Goal: Task Accomplishment & Management: Use online tool/utility

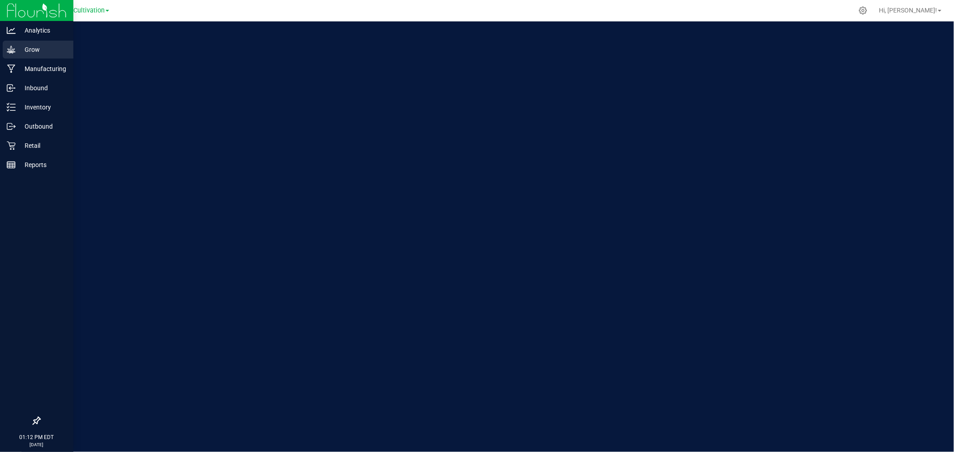
click at [17, 50] on p "Grow" at bounding box center [43, 49] width 54 height 11
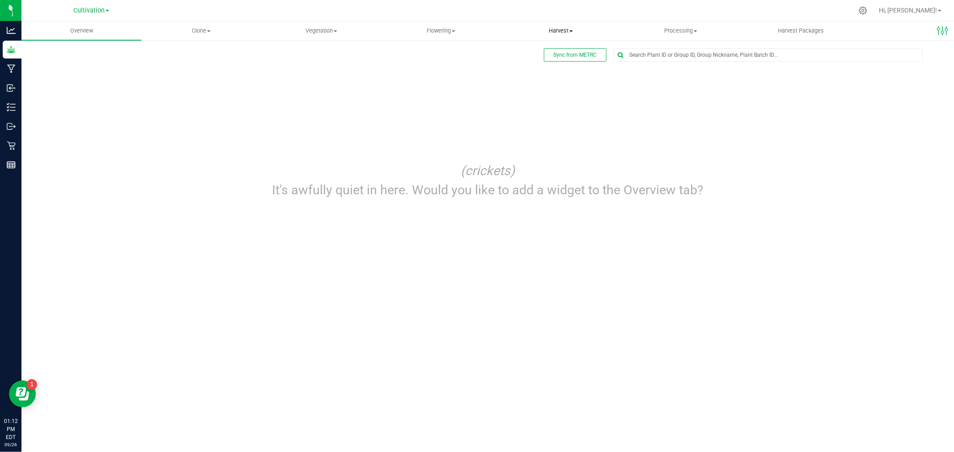
click at [569, 29] on span "Harvest" at bounding box center [560, 31] width 119 height 8
click at [561, 58] on li "Harvests" at bounding box center [561, 54] width 120 height 11
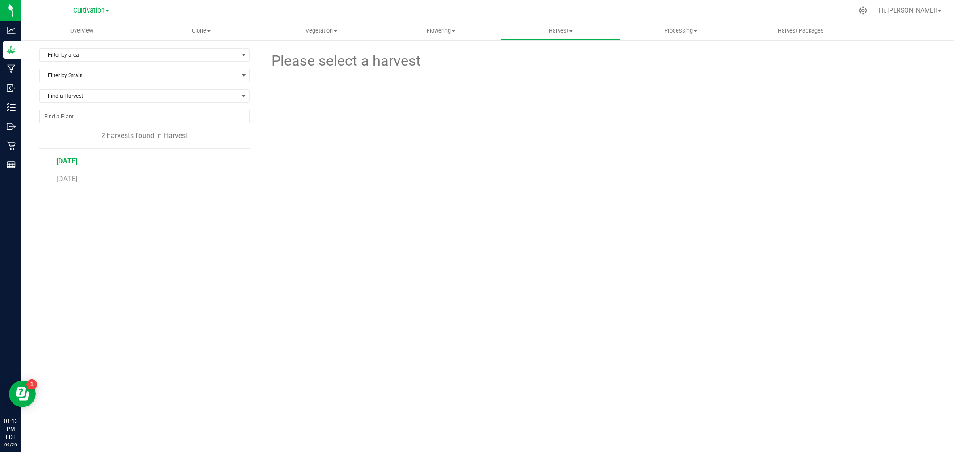
click at [73, 158] on span "[DATE]" at bounding box center [66, 161] width 21 height 8
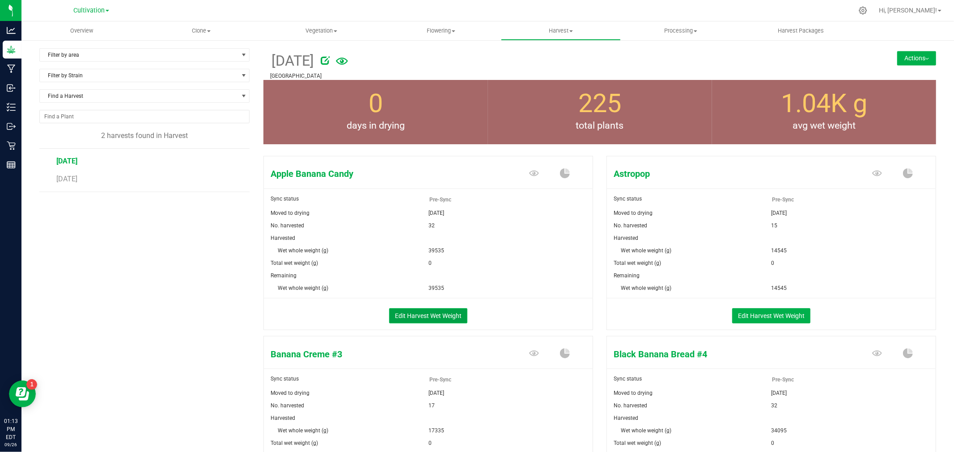
click at [424, 318] on button "Edit Harvest Wet Weight" at bounding box center [428, 315] width 78 height 15
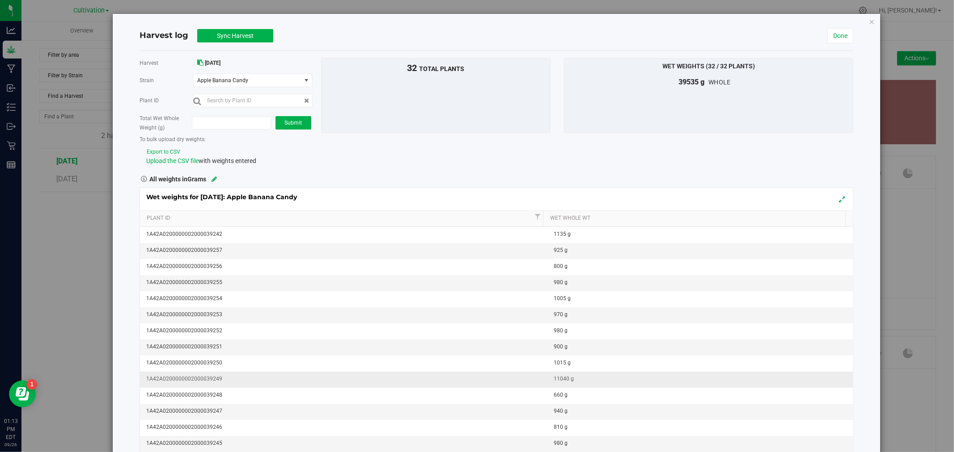
click at [560, 377] on div "11040 g" at bounding box center [703, 379] width 299 height 8
type input "1140"
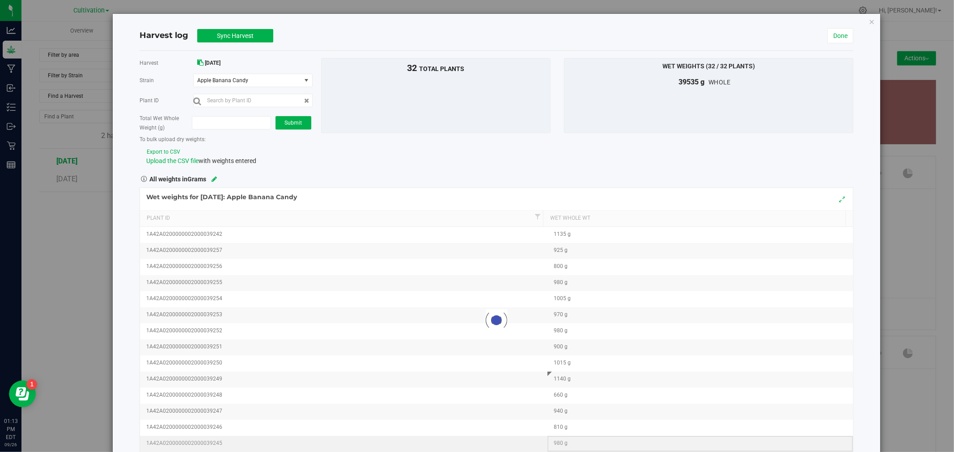
click at [682, 436] on div "Loading... Wet weights for [DATE]: Apple Banana Candy Plant Id Wet Whole Wt 1A4…" at bounding box center [496, 321] width 714 height 266
drag, startPoint x: 220, startPoint y: 76, endPoint x: 225, endPoint y: 81, distance: 6.6
click at [220, 77] on span "Apple Banana Candy" at bounding box center [247, 80] width 107 height 13
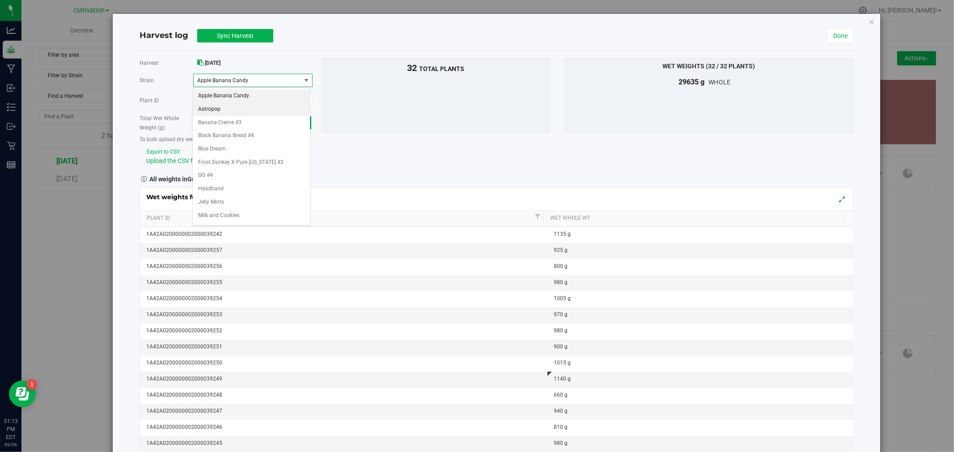
click at [227, 112] on li "Astropop" at bounding box center [251, 109] width 117 height 13
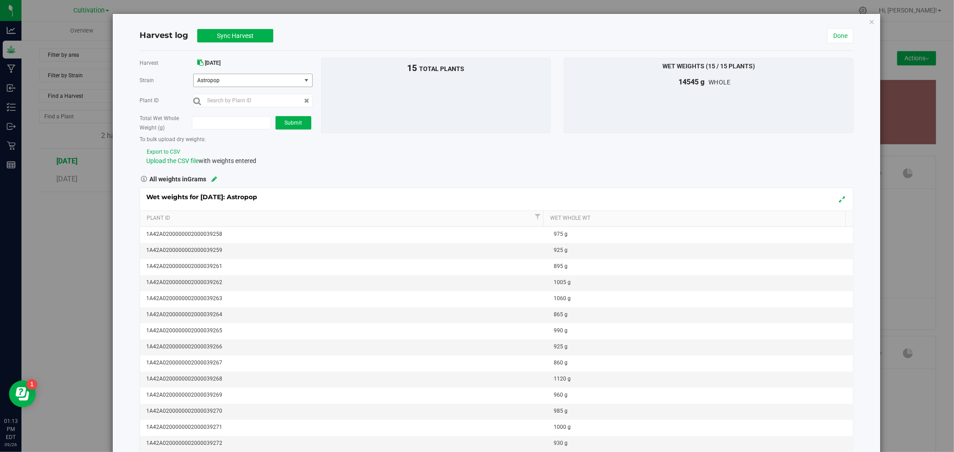
click at [227, 84] on span "Astropop" at bounding box center [247, 80] width 107 height 13
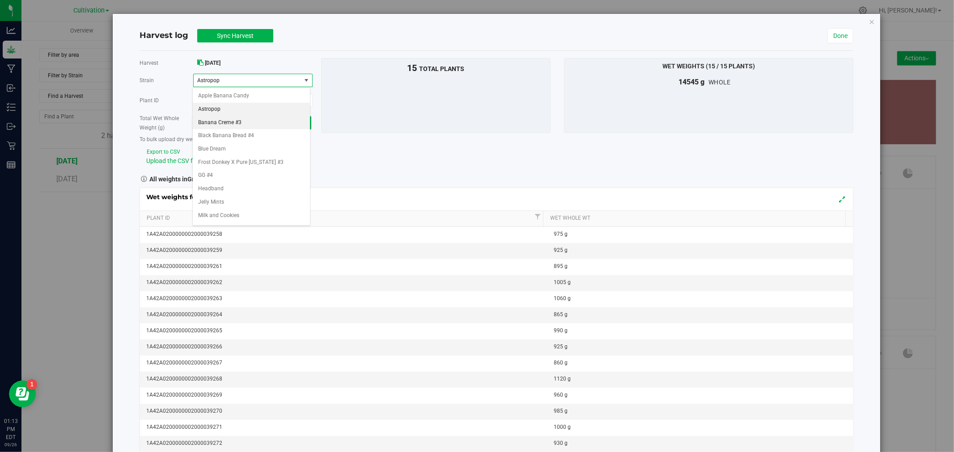
click at [218, 123] on span "Banana Creme #3" at bounding box center [219, 123] width 43 height 12
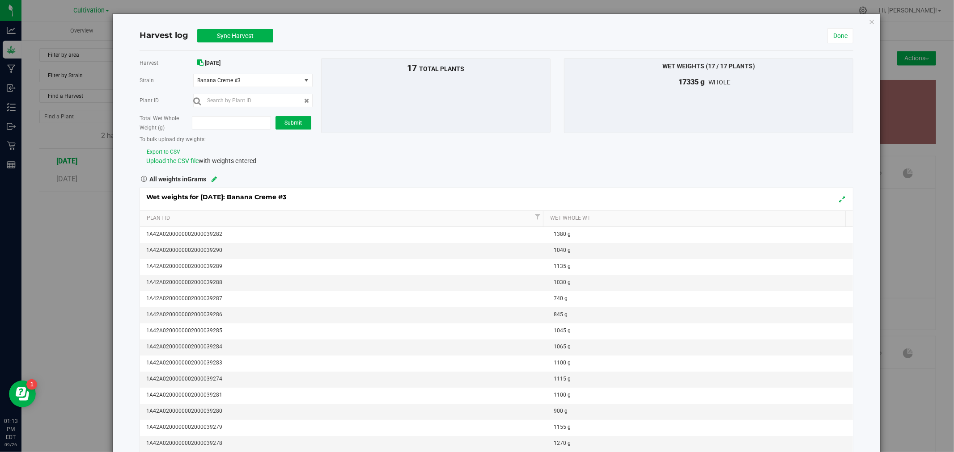
click at [226, 90] on div "Harvest [DATE] [GEOGRAPHIC_DATA] Banana Creme #3 Select strain Apple Banana Can…" at bounding box center [224, 112] width 182 height 108
click at [233, 86] on span "Banana Creme #3" at bounding box center [247, 80] width 107 height 13
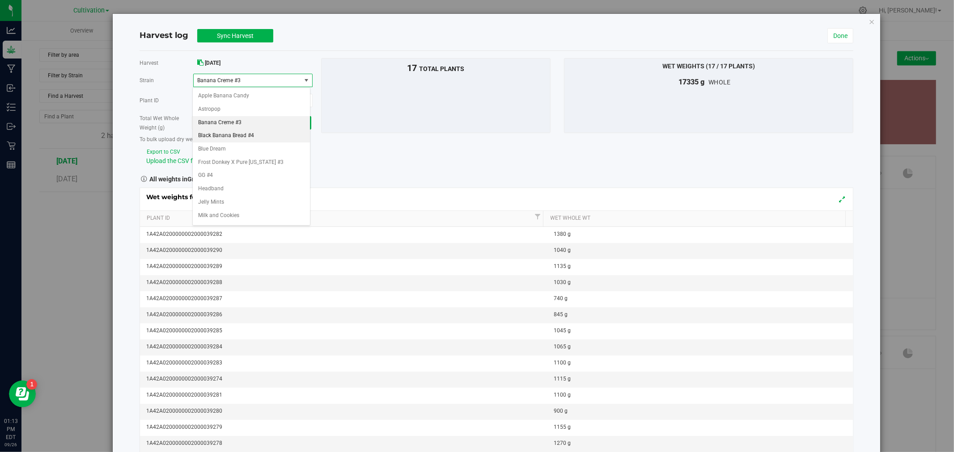
click at [220, 140] on span "Black Banana Bread #4" at bounding box center [226, 136] width 56 height 12
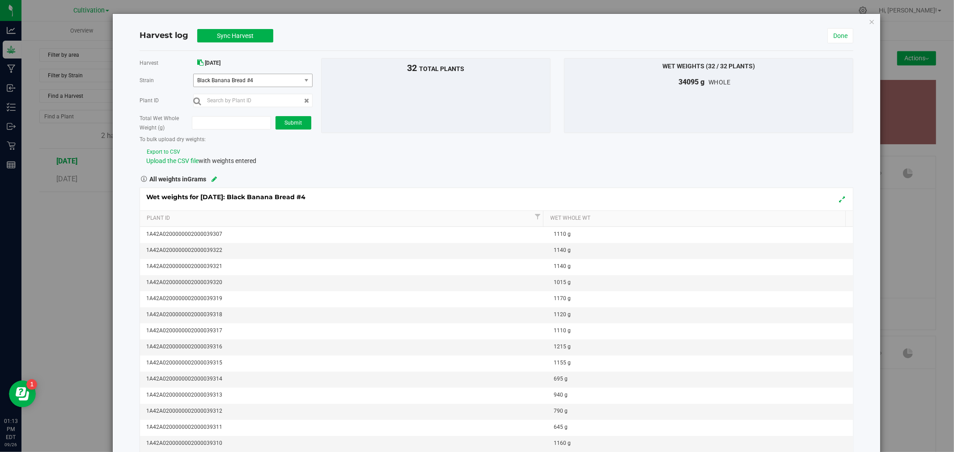
click at [246, 87] on span "Black Banana Bread #4" at bounding box center [247, 80] width 107 height 13
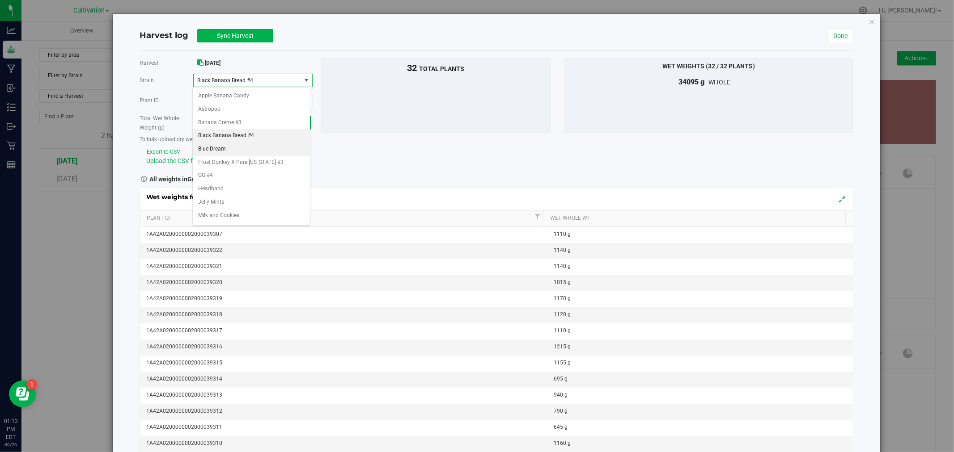
click at [239, 154] on li "Blue Dream" at bounding box center [251, 149] width 117 height 13
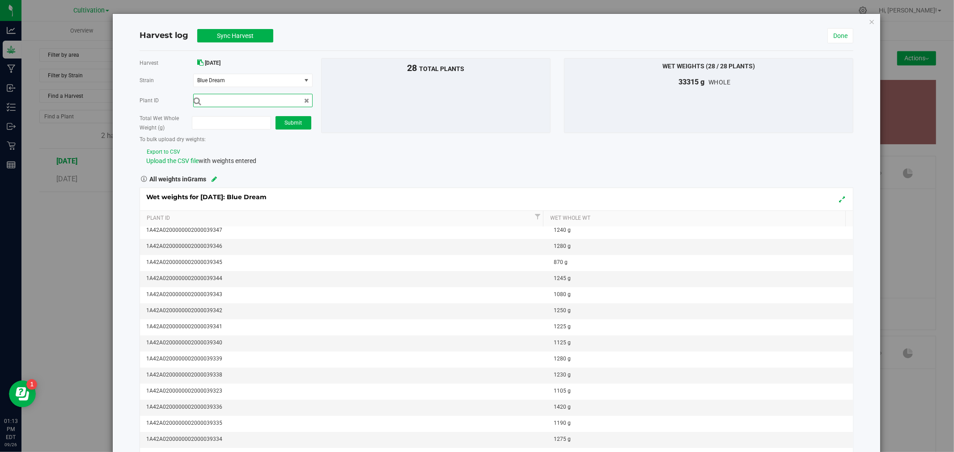
scroll to position [50, 0]
click at [241, 86] on span "Blue Dream" at bounding box center [247, 80] width 107 height 13
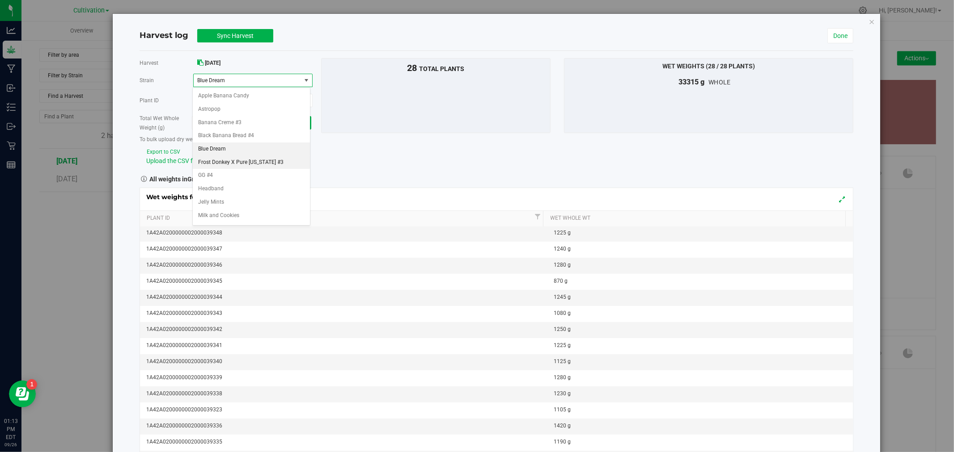
click at [210, 157] on span "Frost Donkey X Pure [US_STATE] #3" at bounding box center [240, 163] width 85 height 12
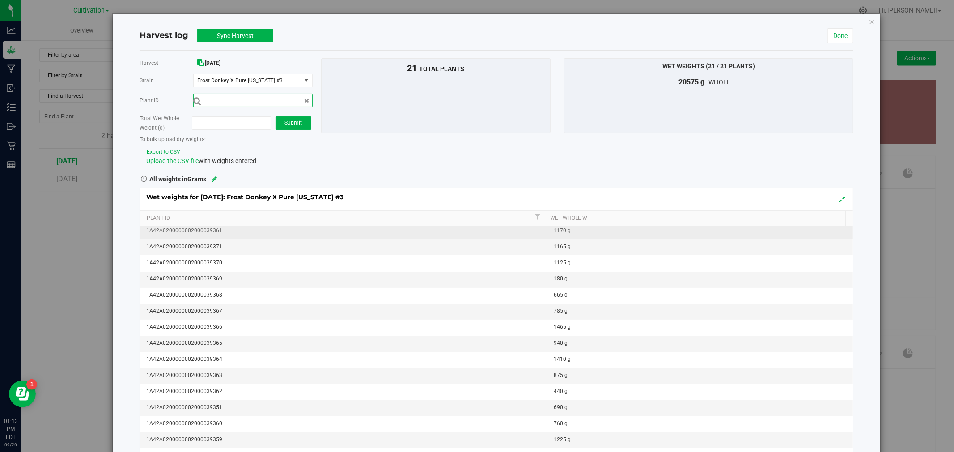
scroll to position [0, 0]
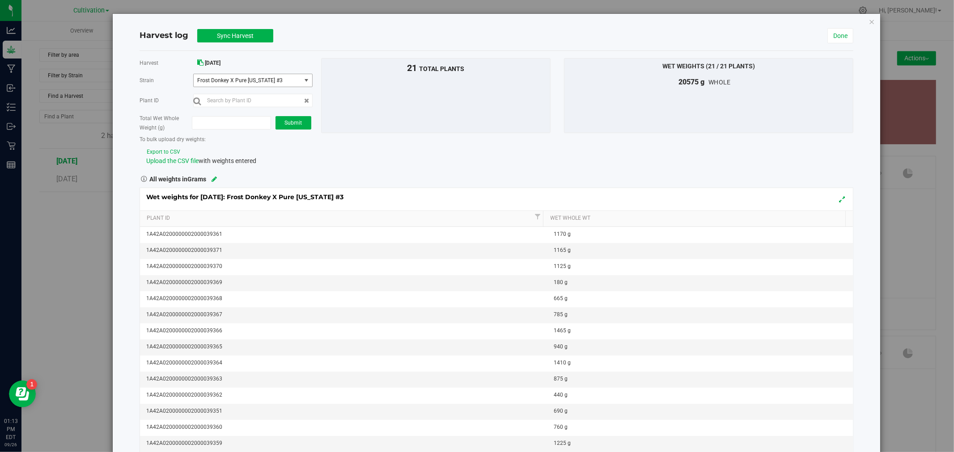
click at [239, 74] on span "Frost Donkey X Pure [US_STATE] #3" at bounding box center [247, 80] width 107 height 13
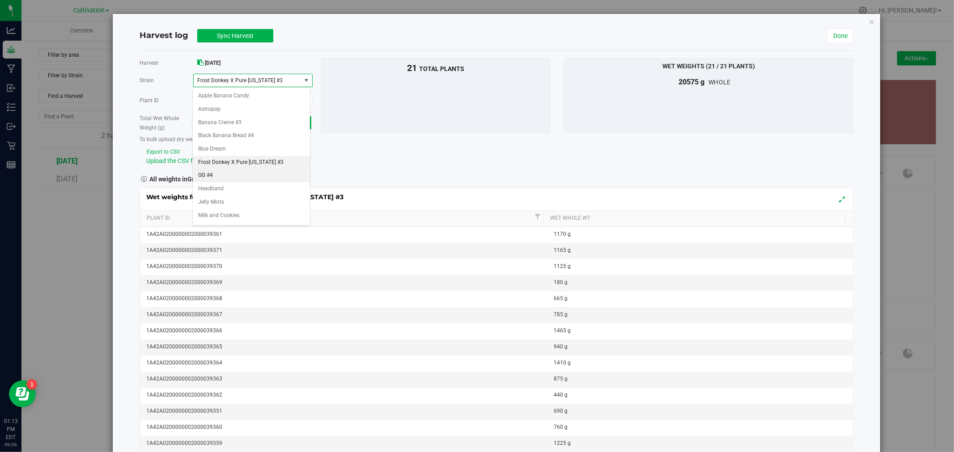
click at [244, 174] on li "GG #4" at bounding box center [251, 175] width 117 height 13
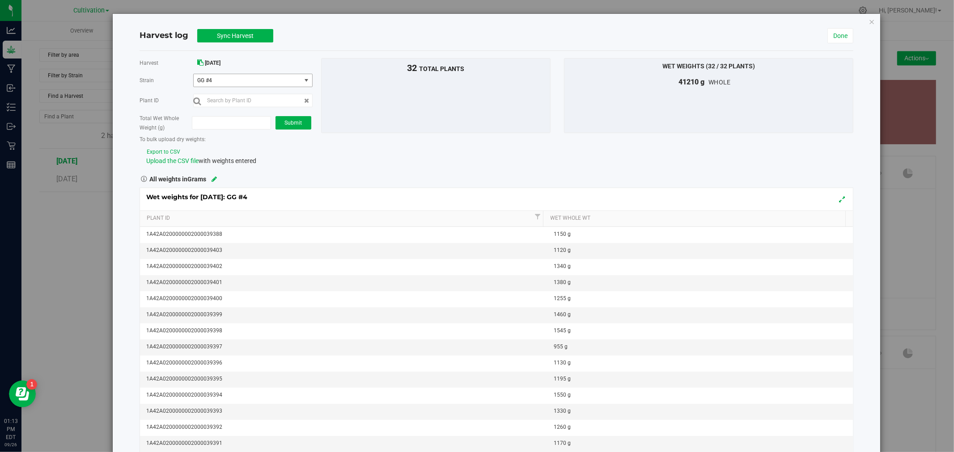
click at [225, 79] on span "GG #4" at bounding box center [245, 80] width 96 height 6
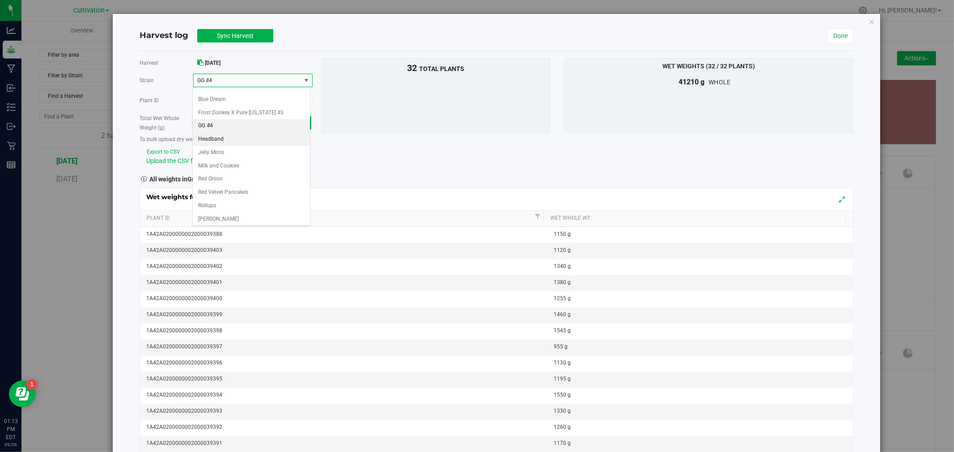
click at [222, 139] on span "Headband" at bounding box center [210, 140] width 25 height 12
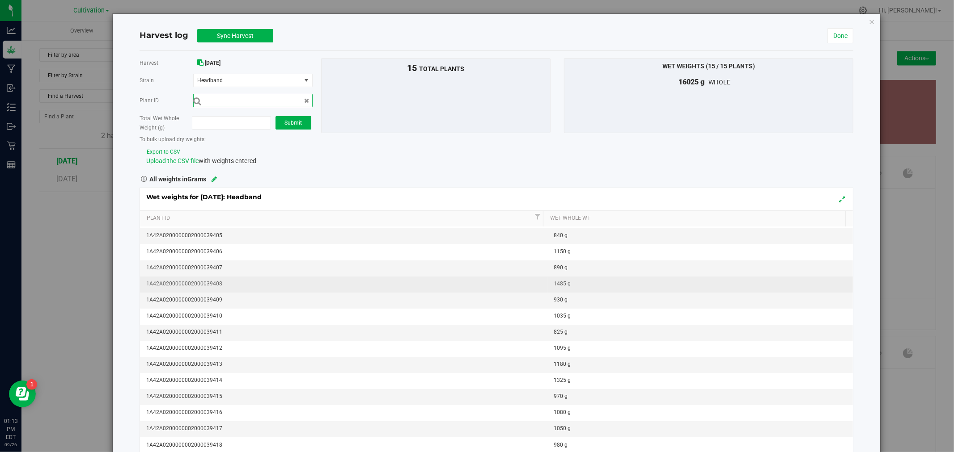
scroll to position [0, 0]
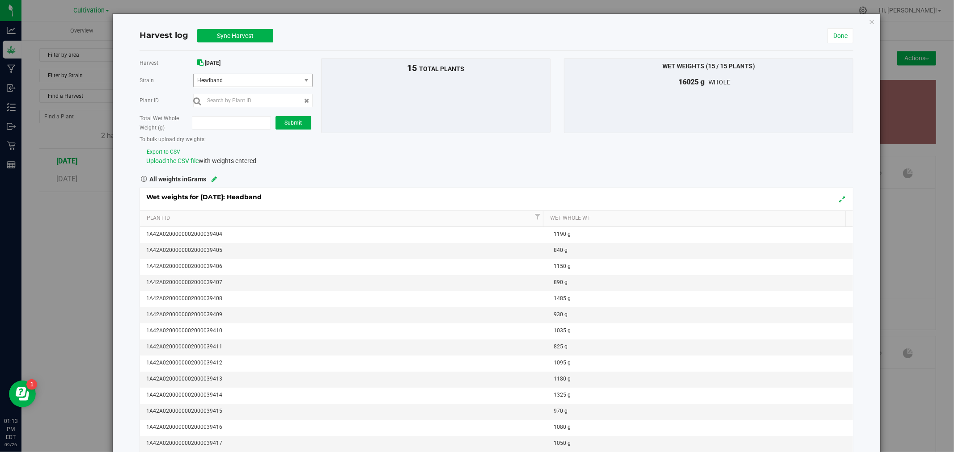
click at [218, 79] on span "Headband" at bounding box center [245, 80] width 96 height 6
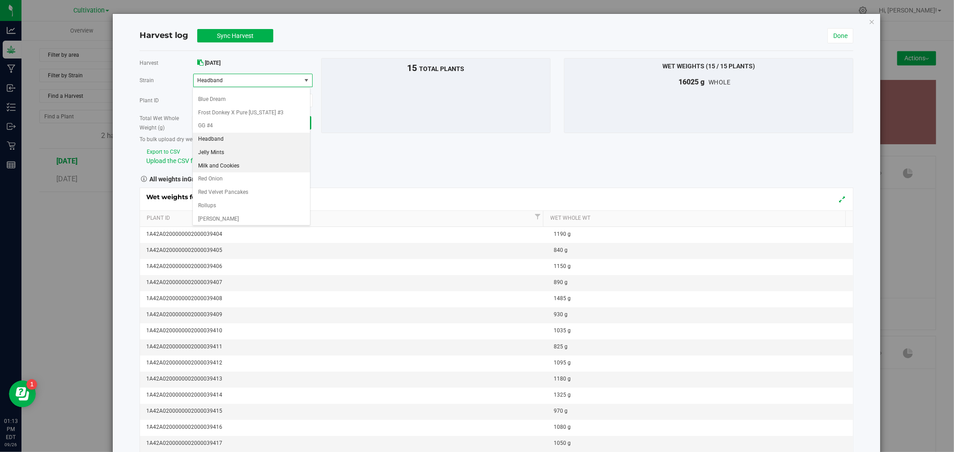
click at [241, 157] on li "Jelly Mints" at bounding box center [251, 152] width 117 height 13
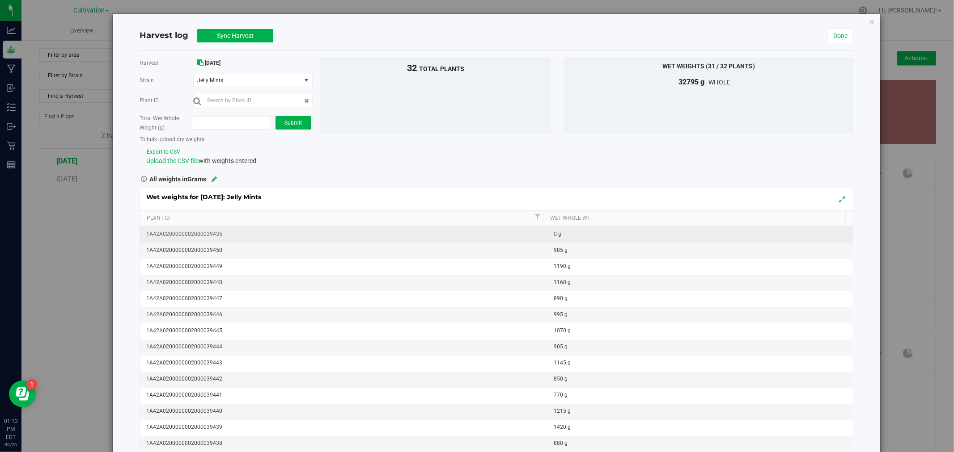
click at [575, 240] on td "0 g" at bounding box center [699, 235] width 305 height 16
type input "785"
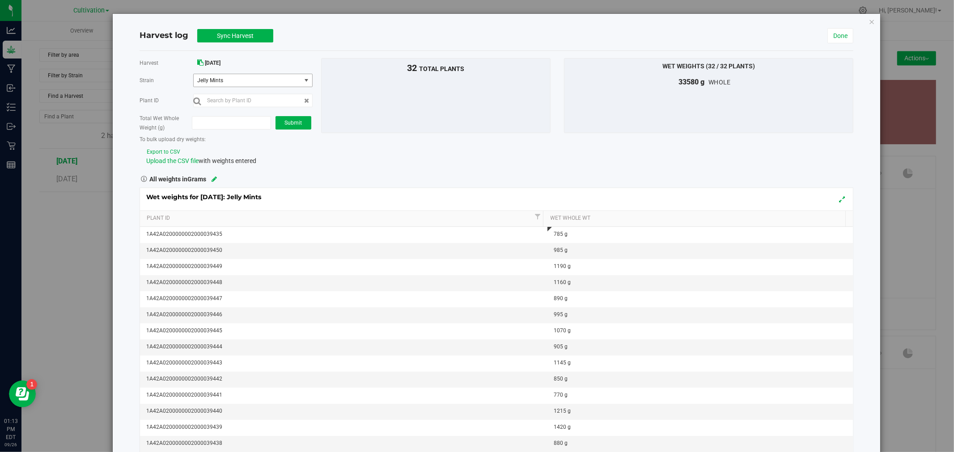
click at [231, 78] on span "Jelly Mints" at bounding box center [245, 80] width 96 height 6
click at [236, 158] on li "Jelly Mints" at bounding box center [251, 152] width 117 height 13
click at [236, 80] on span "Jelly Mints" at bounding box center [245, 80] width 96 height 6
click at [223, 169] on span "Milk and Cookies" at bounding box center [218, 167] width 41 height 12
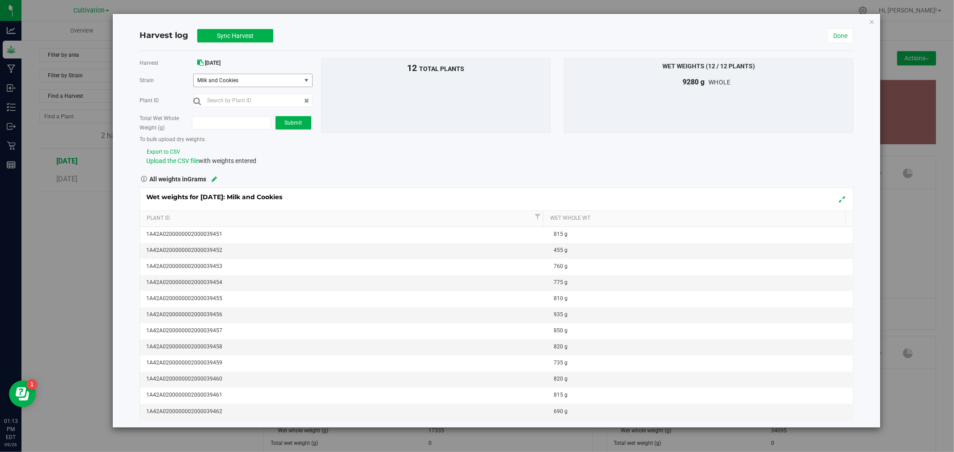
click at [263, 83] on span "Milk and Cookies" at bounding box center [245, 80] width 96 height 6
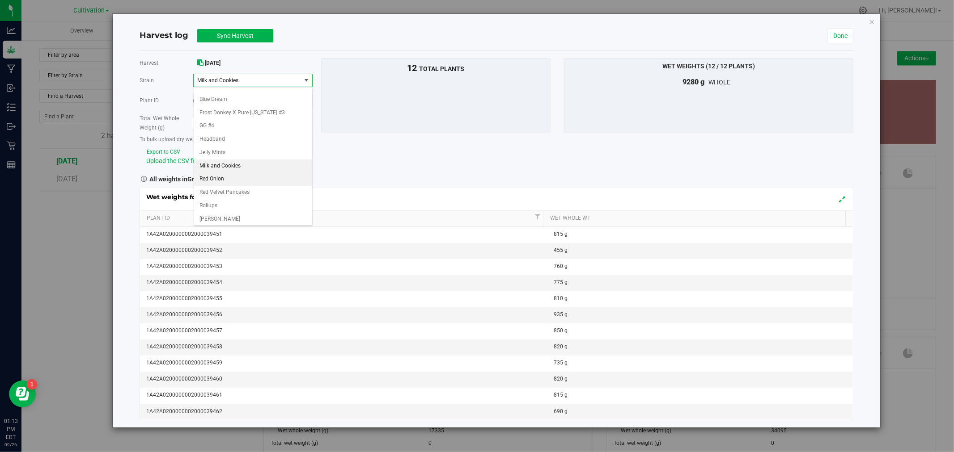
click at [232, 177] on li "Red Onion" at bounding box center [253, 179] width 118 height 13
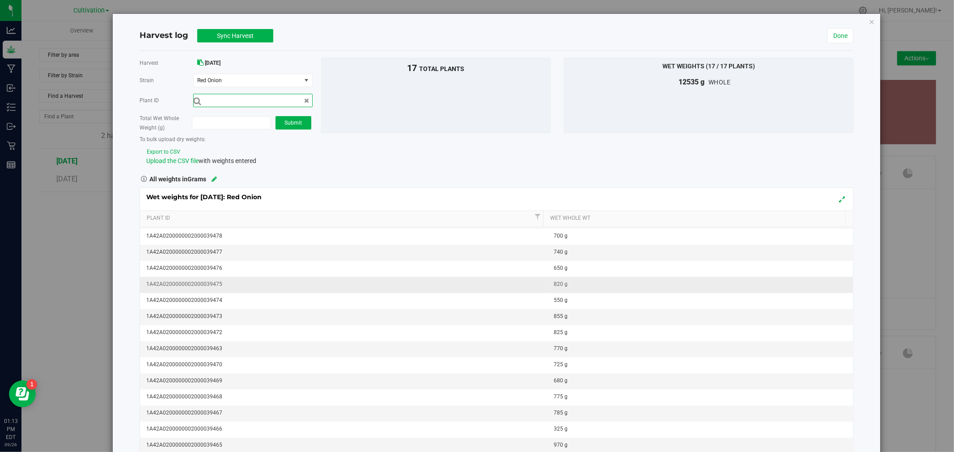
scroll to position [47, 0]
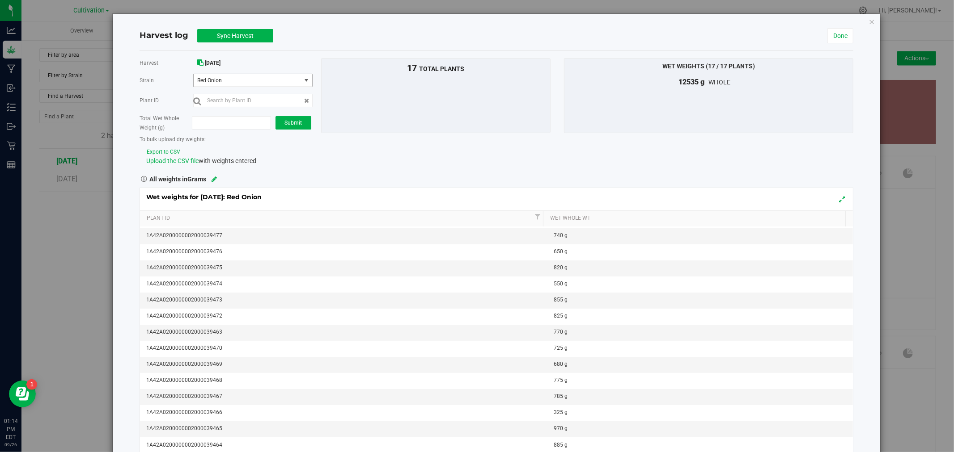
drag, startPoint x: 279, startPoint y: 77, endPoint x: 282, endPoint y: 86, distance: 9.9
click at [279, 77] on span "Red Onion" at bounding box center [247, 80] width 107 height 13
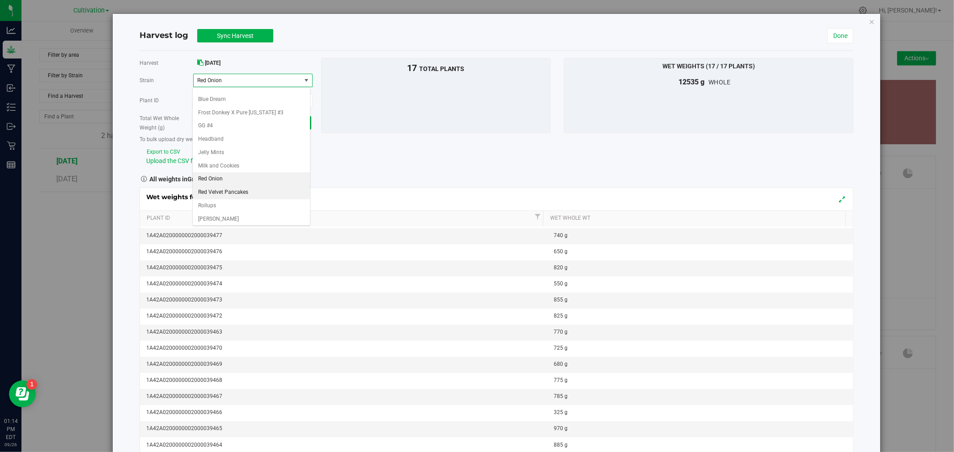
click at [230, 191] on span "Red Velvet Pancakes" at bounding box center [223, 193] width 50 height 12
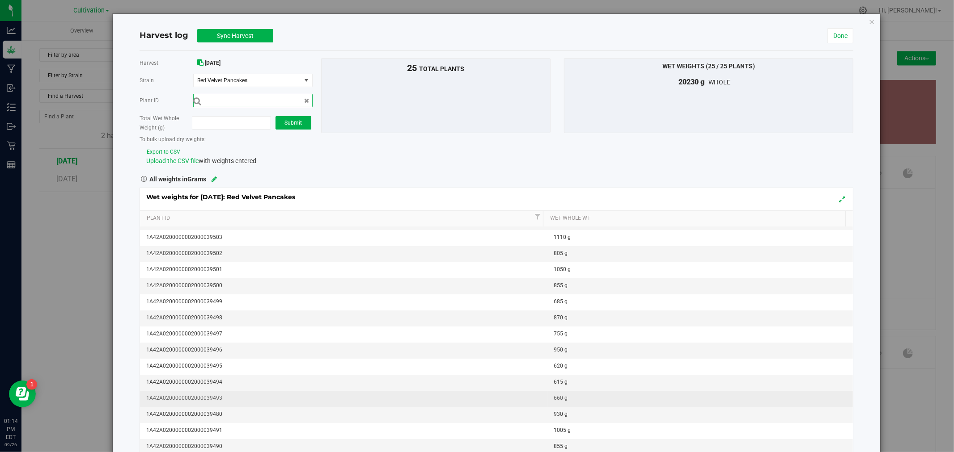
scroll to position [27, 0]
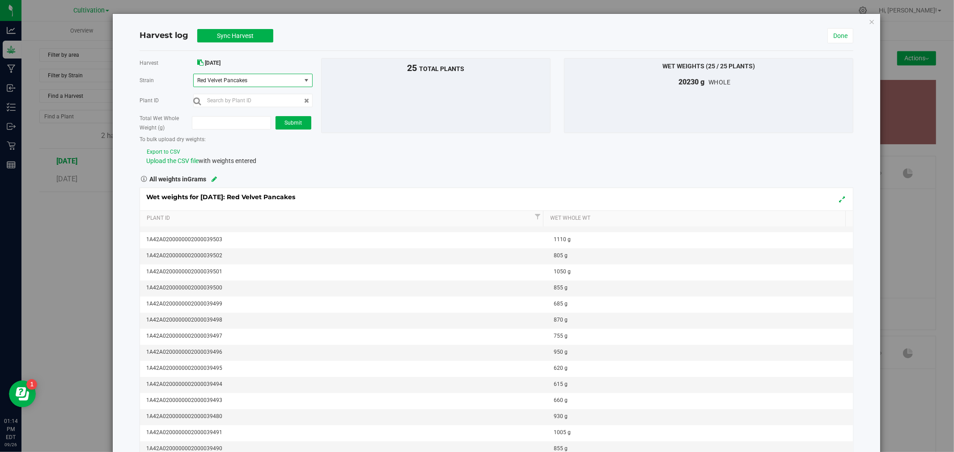
click at [245, 87] on span "Red Velvet Pancakes" at bounding box center [247, 80] width 107 height 13
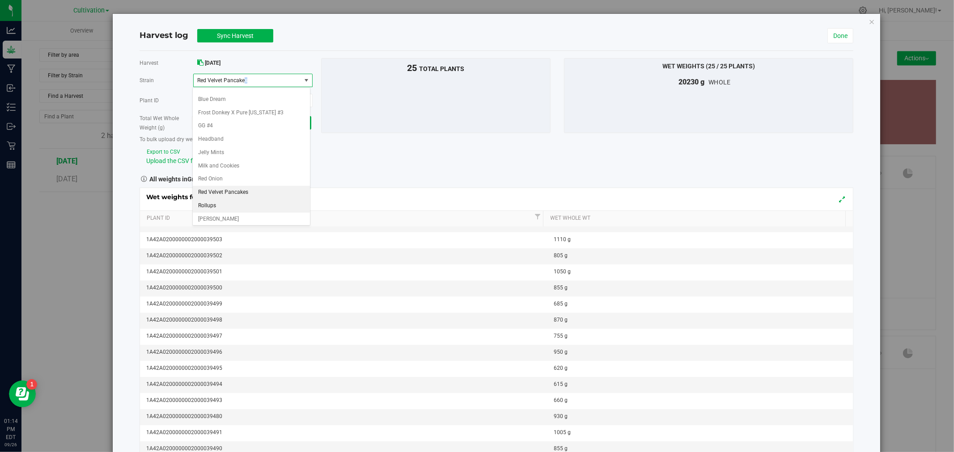
click at [213, 209] on span "Rollups" at bounding box center [207, 206] width 18 height 12
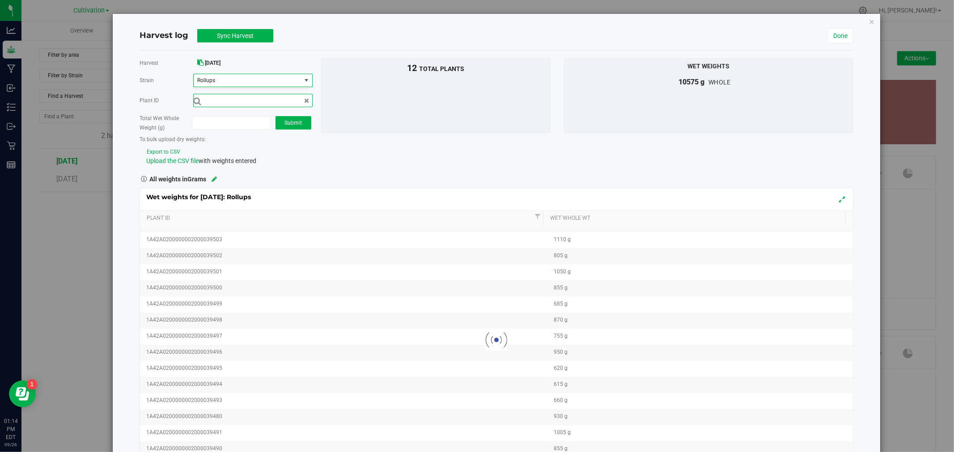
scroll to position [0, 0]
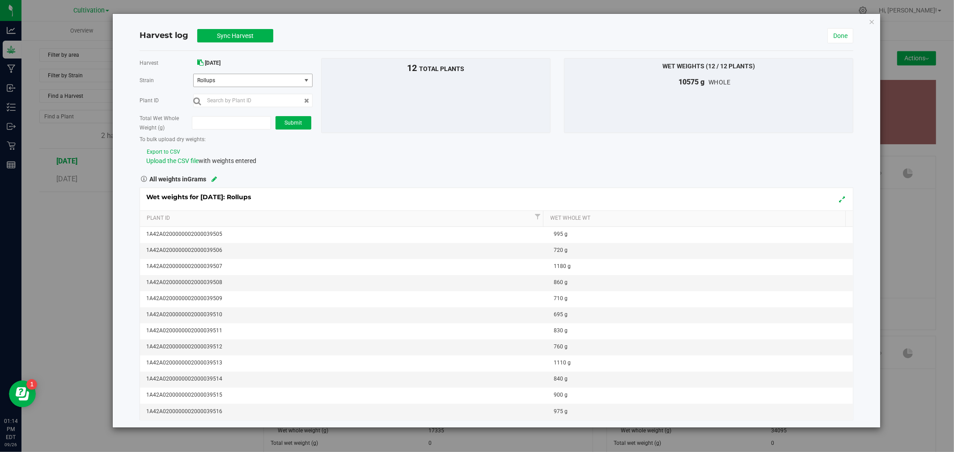
click at [251, 78] on span "Rollups" at bounding box center [245, 80] width 96 height 6
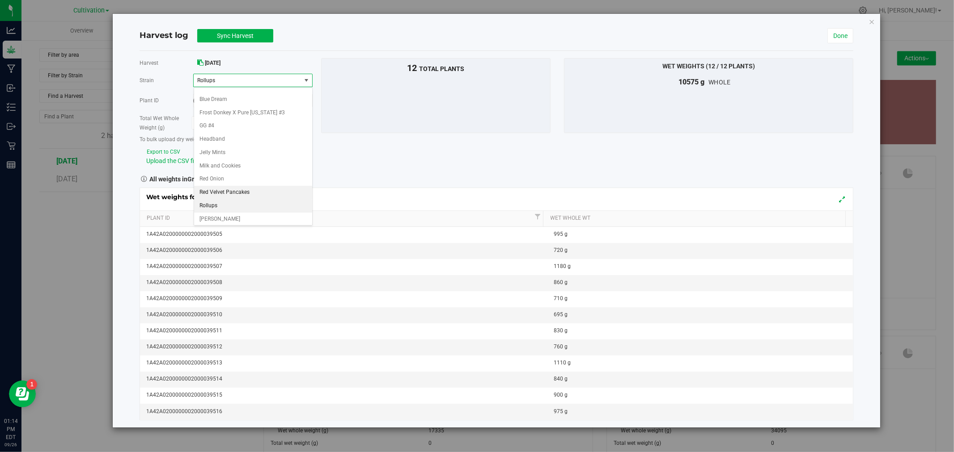
scroll to position [93, 0]
click at [236, 181] on li "[PERSON_NAME]" at bounding box center [253, 177] width 118 height 13
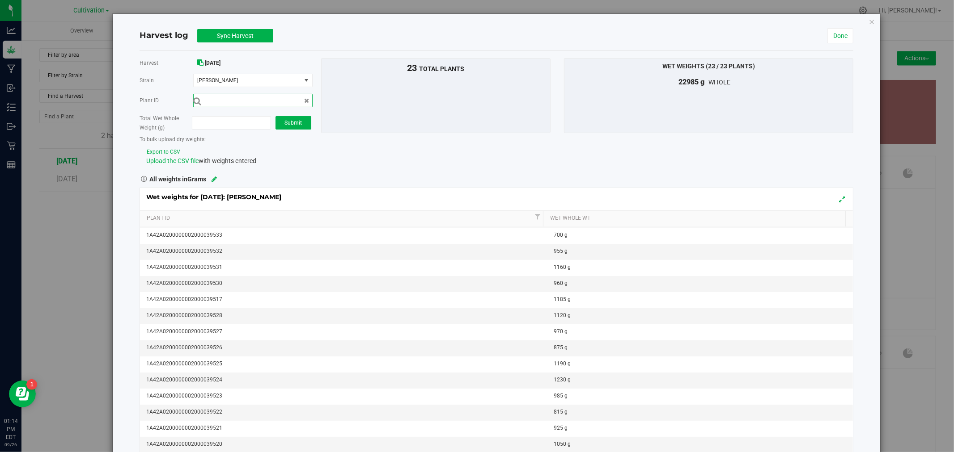
scroll to position [144, 0]
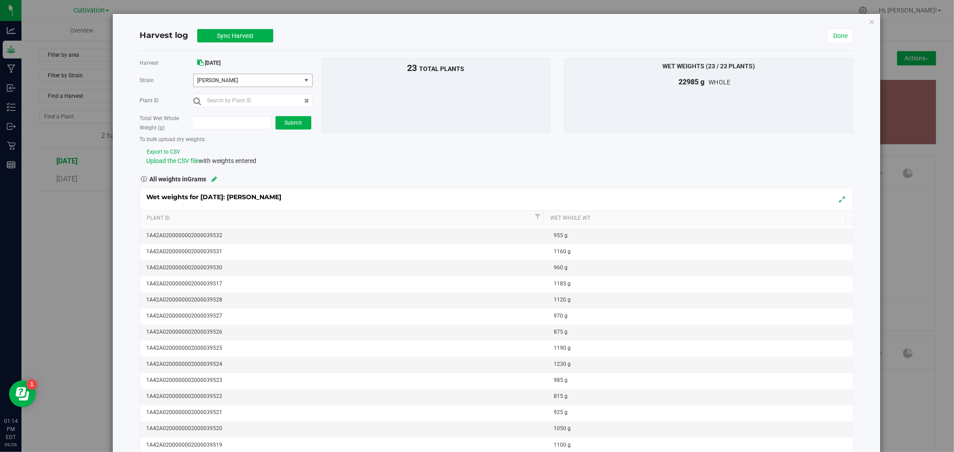
click at [267, 84] on span "[PERSON_NAME]" at bounding box center [245, 80] width 96 height 6
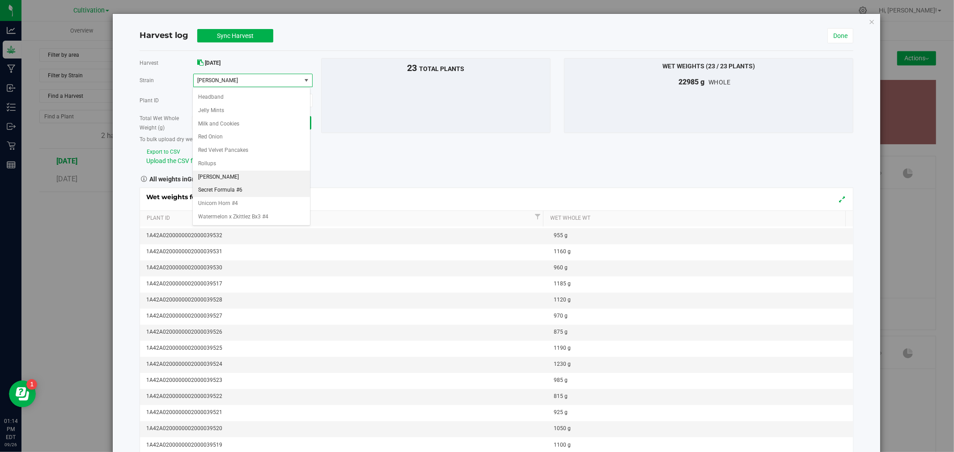
click at [245, 189] on li "Secret Formula #6" at bounding box center [251, 190] width 117 height 13
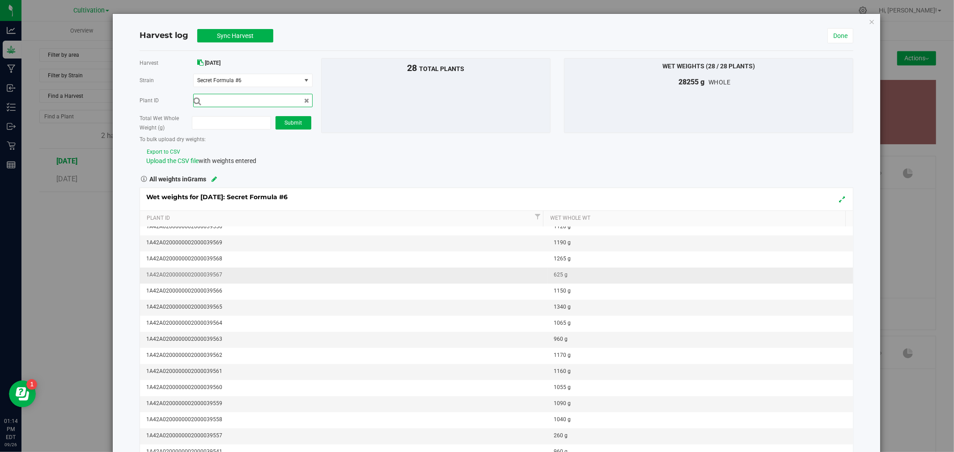
scroll to position [0, 0]
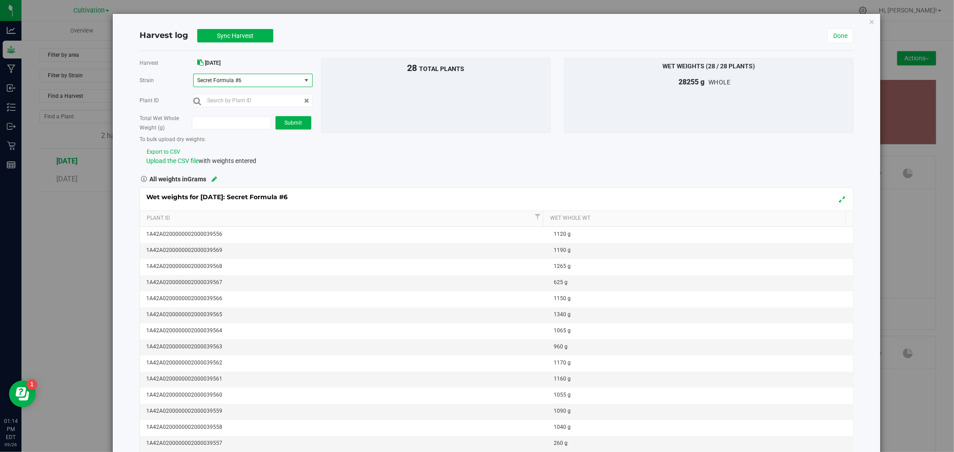
click at [242, 86] on span "Secret Formula #6" at bounding box center [247, 80] width 107 height 13
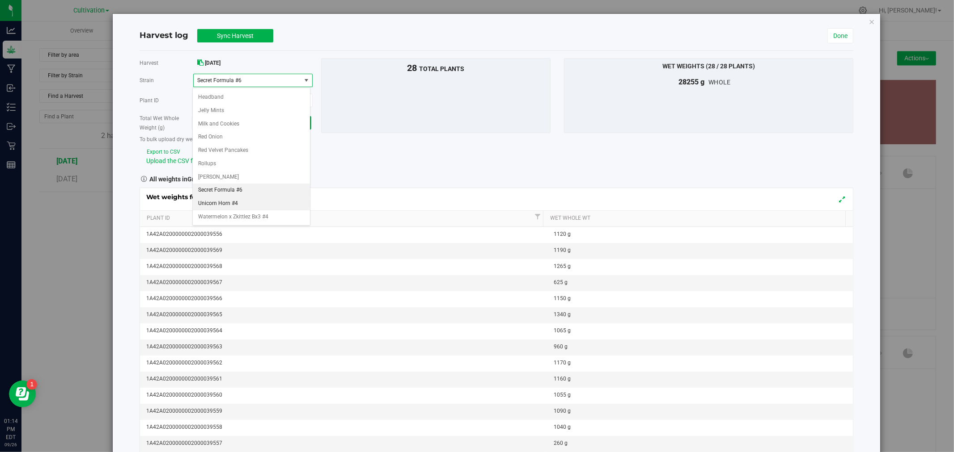
click at [251, 207] on li "Unicorn Horn #4" at bounding box center [251, 203] width 117 height 13
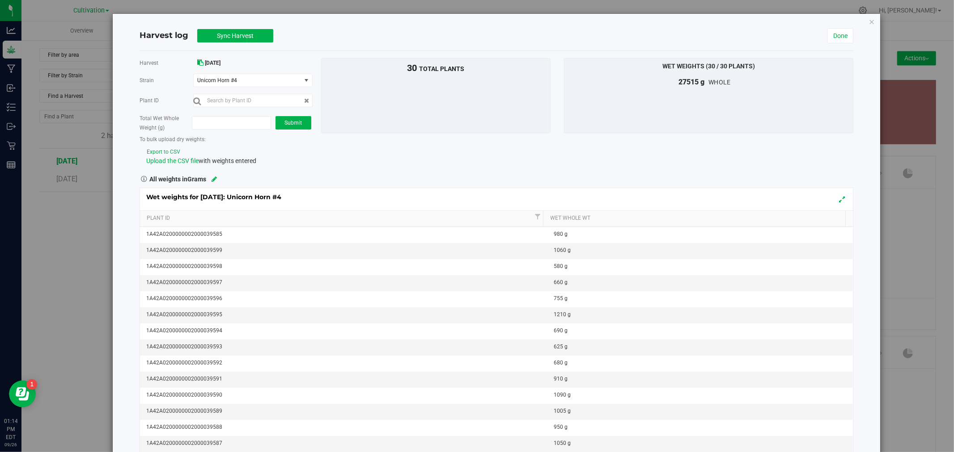
click at [266, 68] on div "Harvest [DATE] [GEOGRAPHIC_DATA] Unicorn Horn #4 Select strain Apple Banana Can…" at bounding box center [224, 112] width 182 height 108
click at [253, 84] on span "Unicorn Horn #4" at bounding box center [245, 80] width 96 height 6
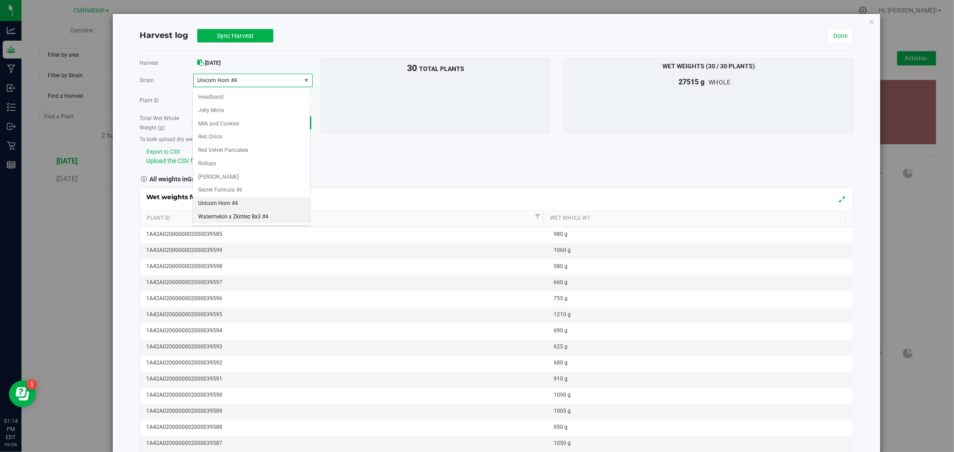
click at [252, 221] on span "Watermelon x Zkittlez Bx3 #4" at bounding box center [233, 217] width 70 height 12
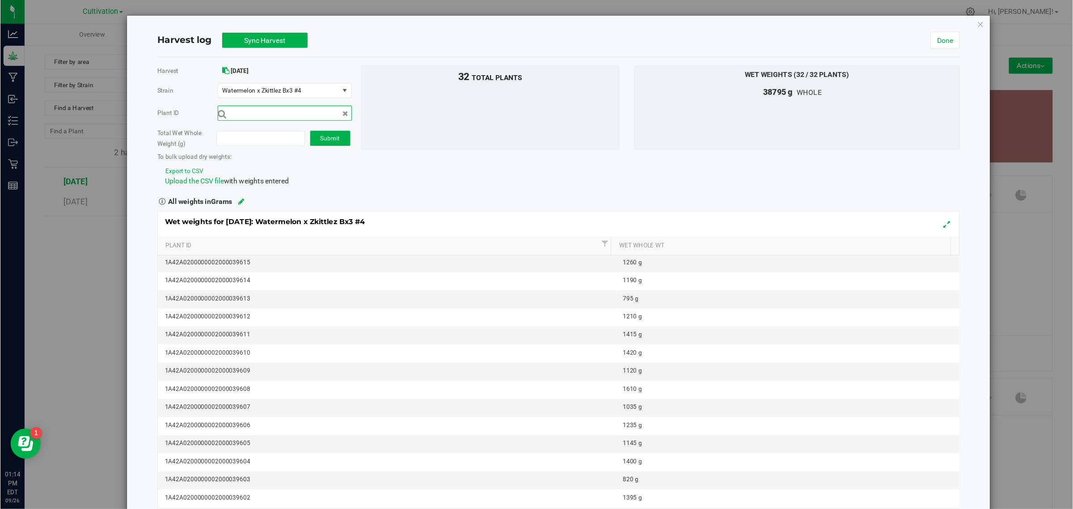
scroll to position [288, 0]
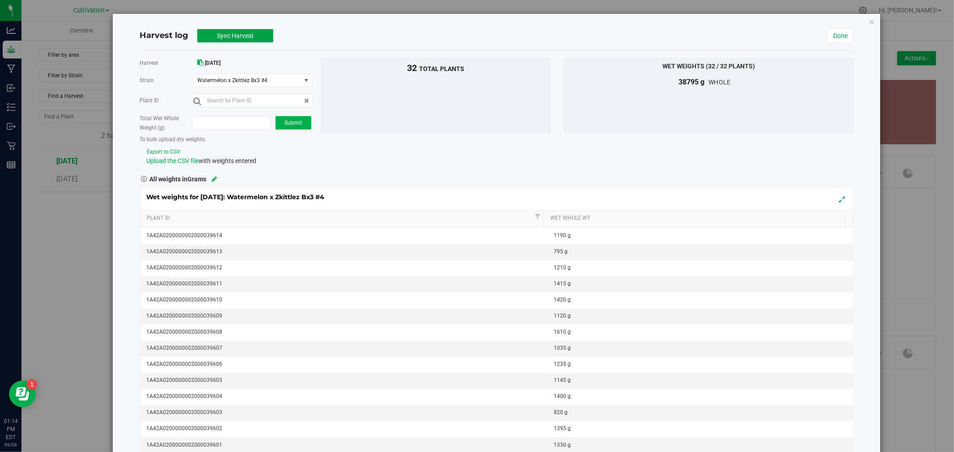
click at [243, 39] on button "Sync Harvest" at bounding box center [235, 35] width 76 height 13
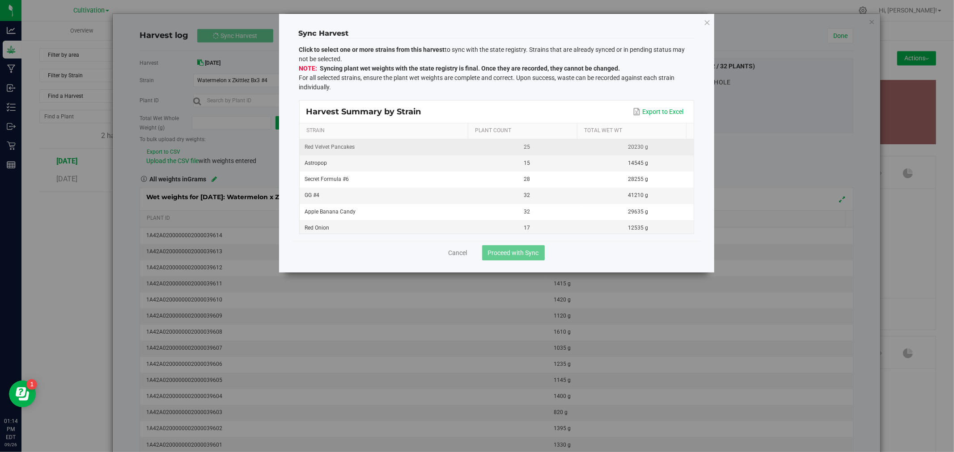
click at [390, 151] on div "Red Velvet Pancakes" at bounding box center [385, 147] width 161 height 8
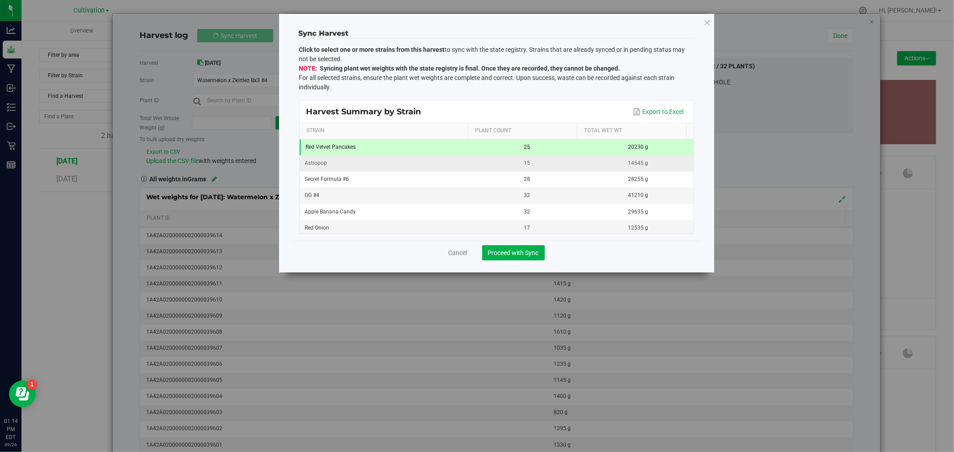
click at [397, 163] on div "Astropop" at bounding box center [385, 163] width 161 height 8
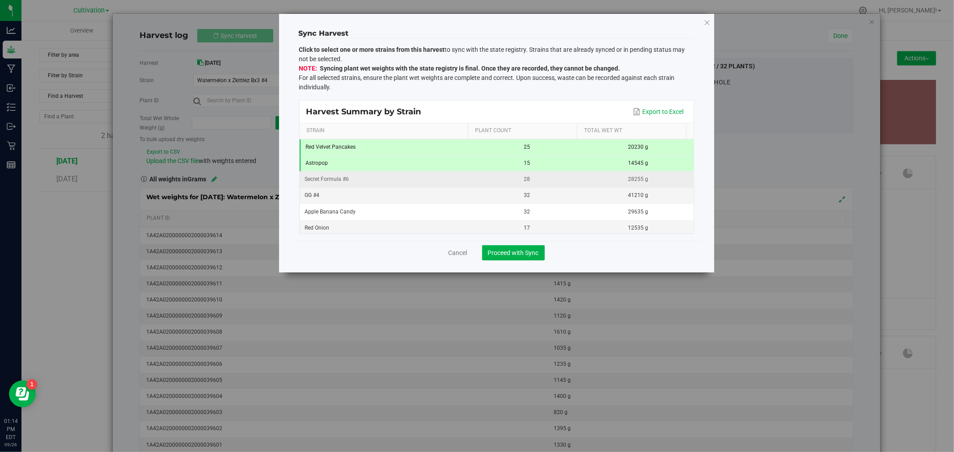
click at [403, 177] on div "Secret Formula #6" at bounding box center [385, 179] width 161 height 8
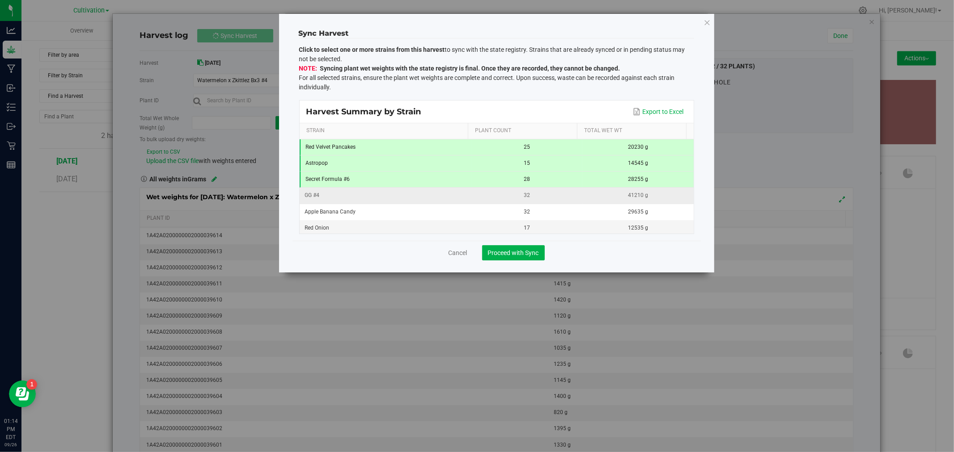
drag, startPoint x: 408, startPoint y: 190, endPoint x: 410, endPoint y: 197, distance: 6.5
click at [408, 190] on td "GG #4" at bounding box center [386, 196] width 172 height 16
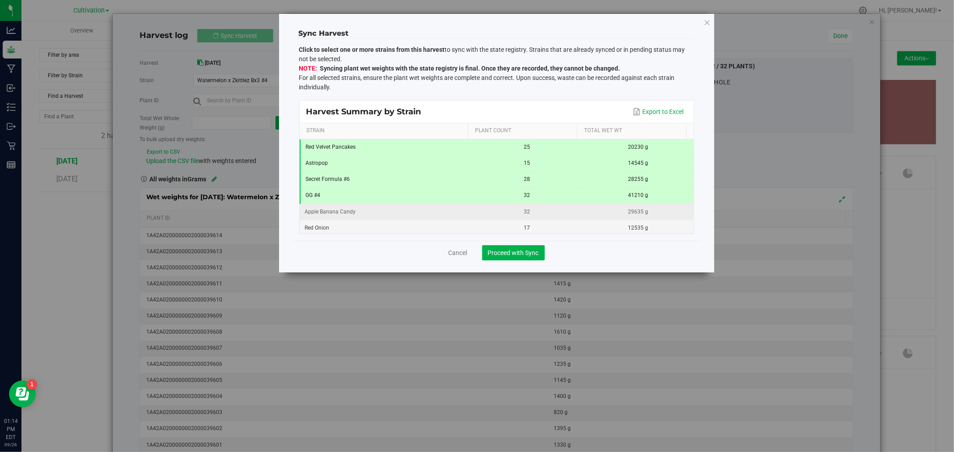
click at [414, 206] on td "Apple Banana Candy" at bounding box center [386, 212] width 172 height 16
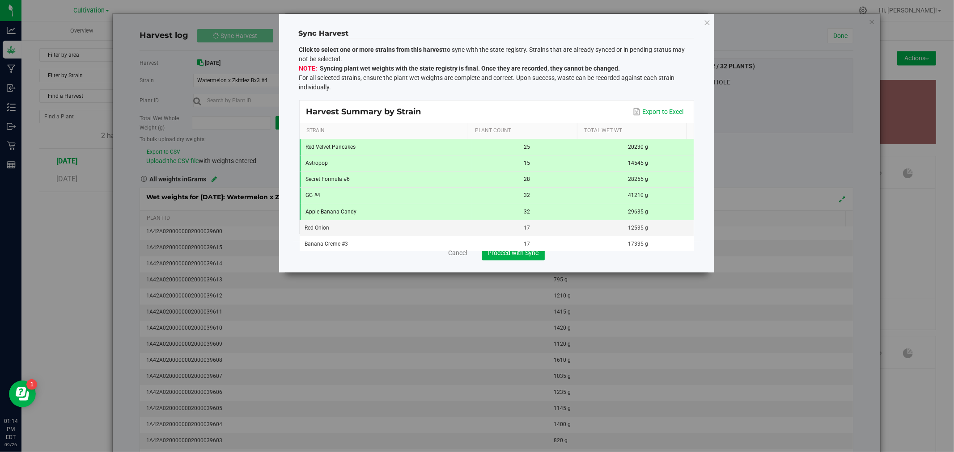
scroll to position [50, 0]
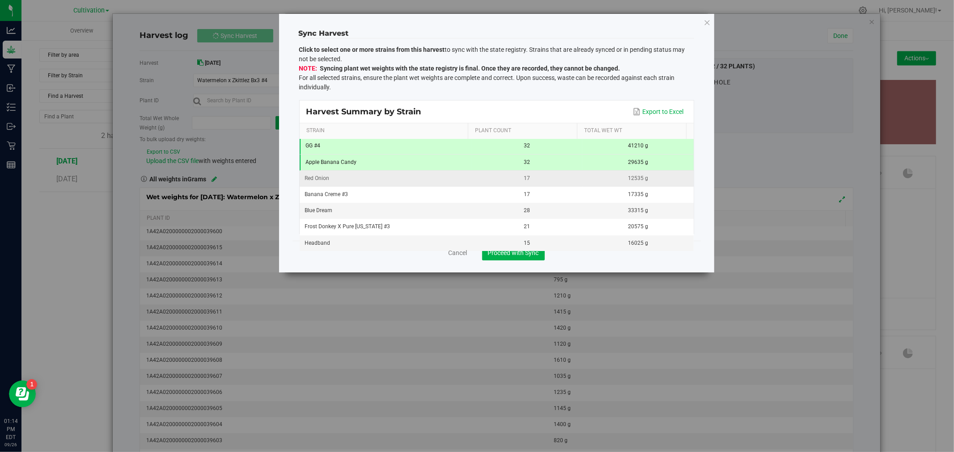
click at [504, 181] on div "17" at bounding box center [527, 178] width 100 height 8
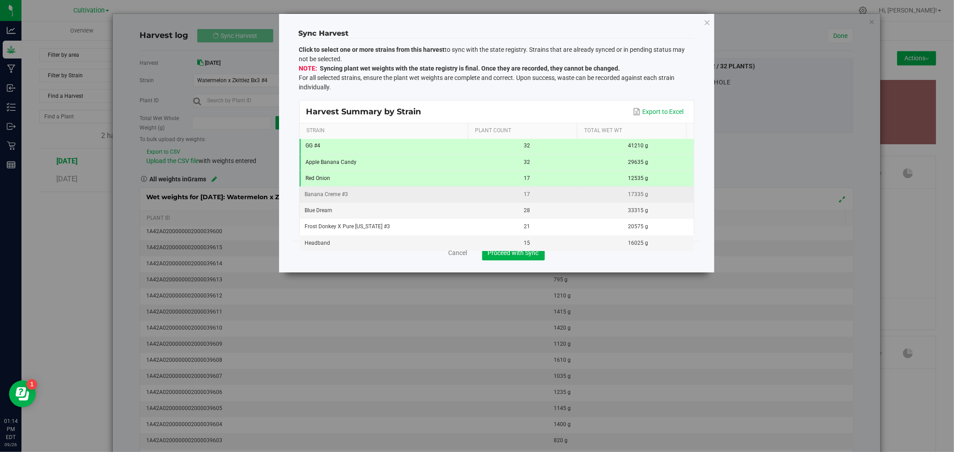
click at [506, 197] on div "17" at bounding box center [527, 194] width 100 height 8
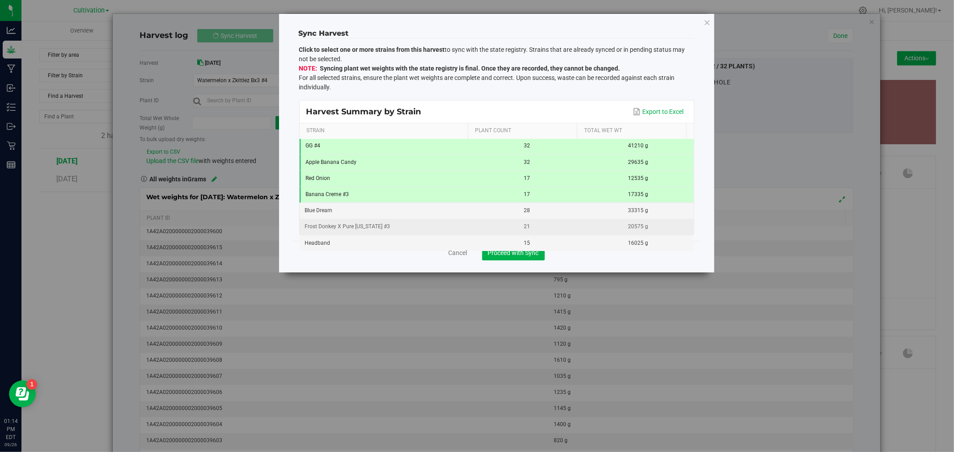
click at [518, 224] on div "21" at bounding box center [527, 227] width 100 height 8
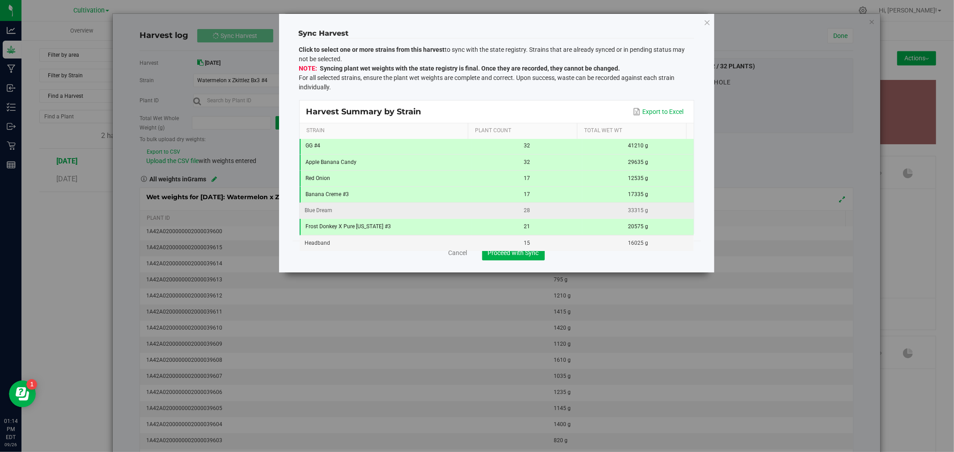
click at [518, 213] on div "28" at bounding box center [527, 211] width 100 height 8
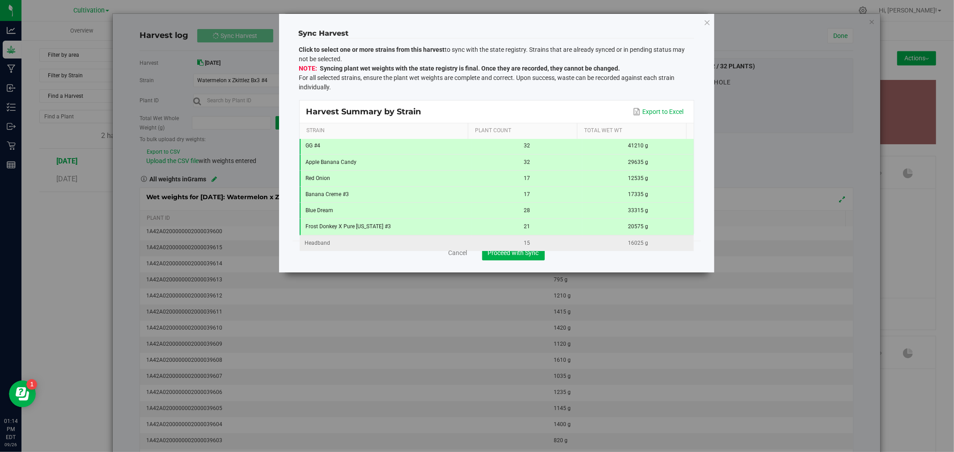
scroll to position [149, 0]
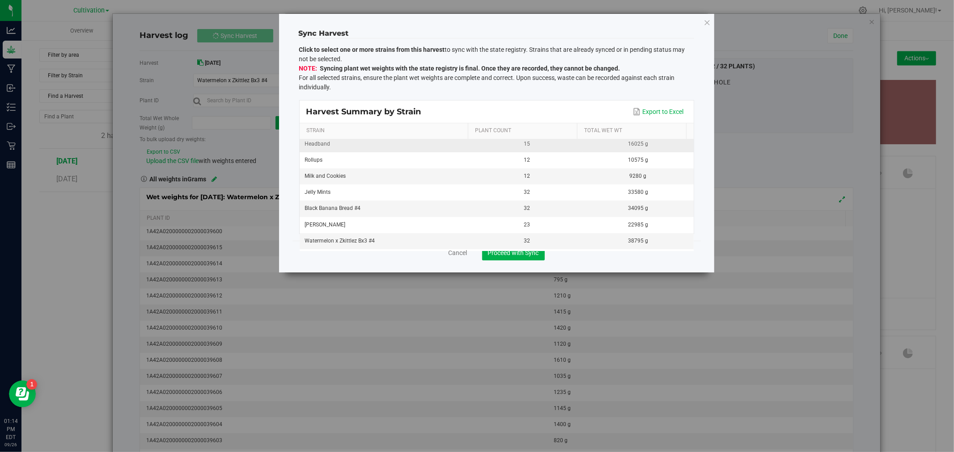
click at [521, 145] on div "15" at bounding box center [527, 144] width 100 height 8
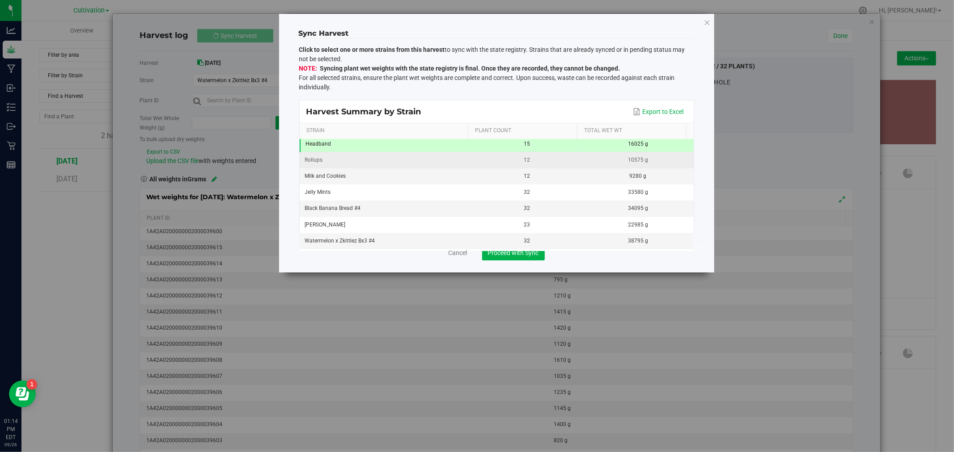
click at [520, 156] on div "12" at bounding box center [527, 160] width 100 height 8
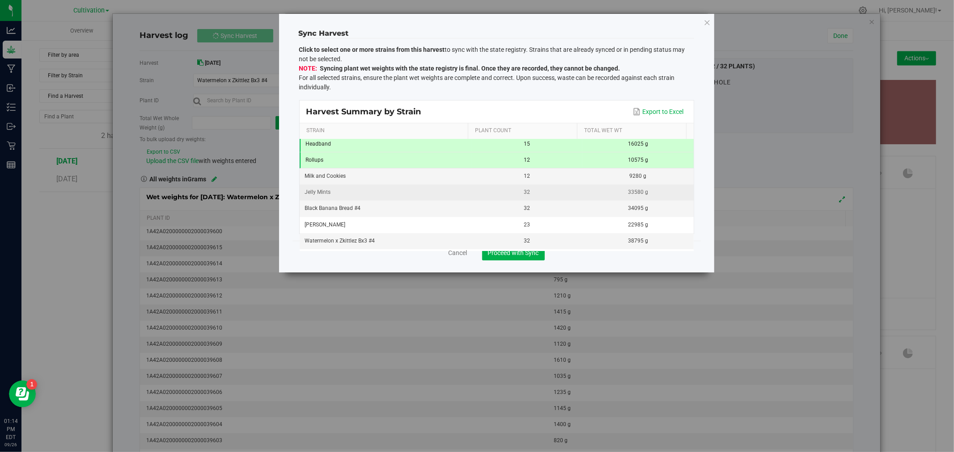
click at [527, 189] on td "32" at bounding box center [526, 193] width 111 height 16
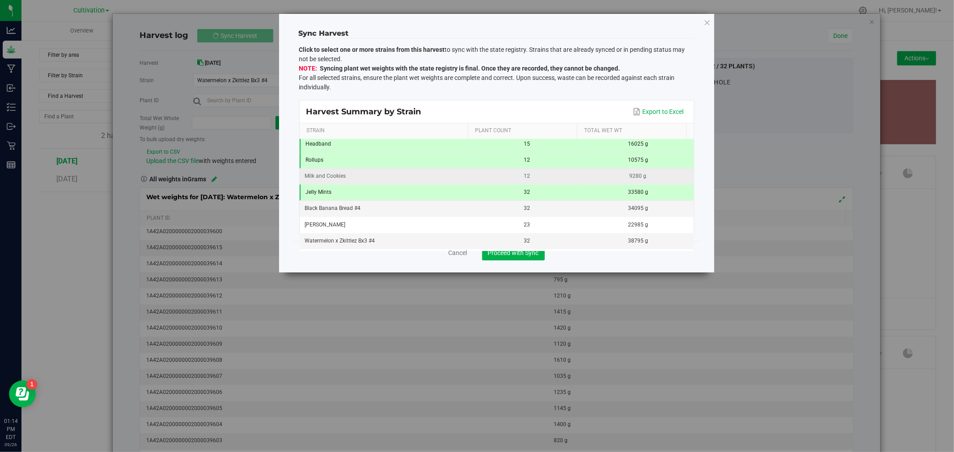
click at [524, 181] on div "12" at bounding box center [527, 176] width 100 height 8
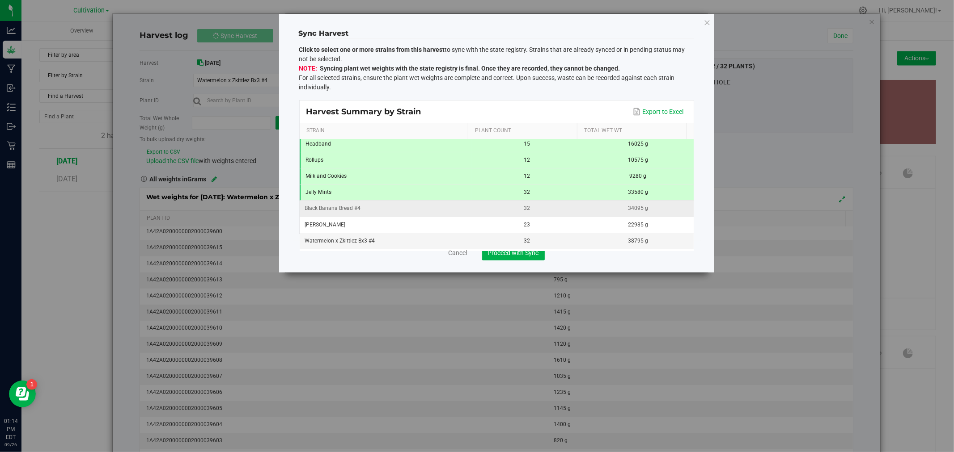
click at [528, 207] on div "32" at bounding box center [527, 208] width 100 height 8
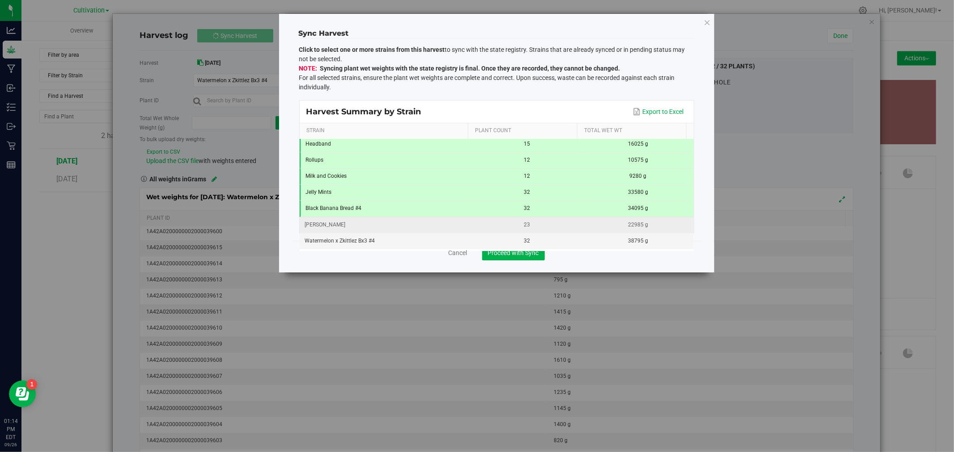
click at [533, 229] on div "23" at bounding box center [527, 225] width 100 height 8
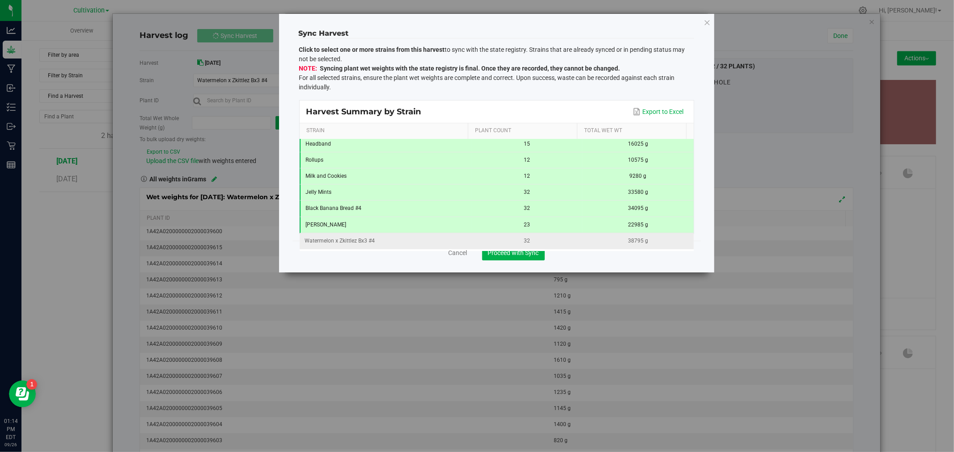
click at [535, 238] on div "32" at bounding box center [527, 241] width 100 height 8
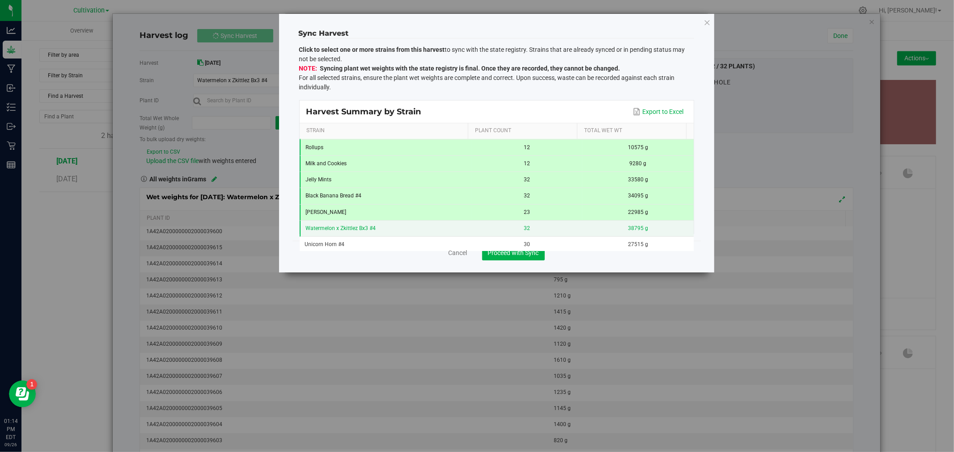
scroll to position [163, 0]
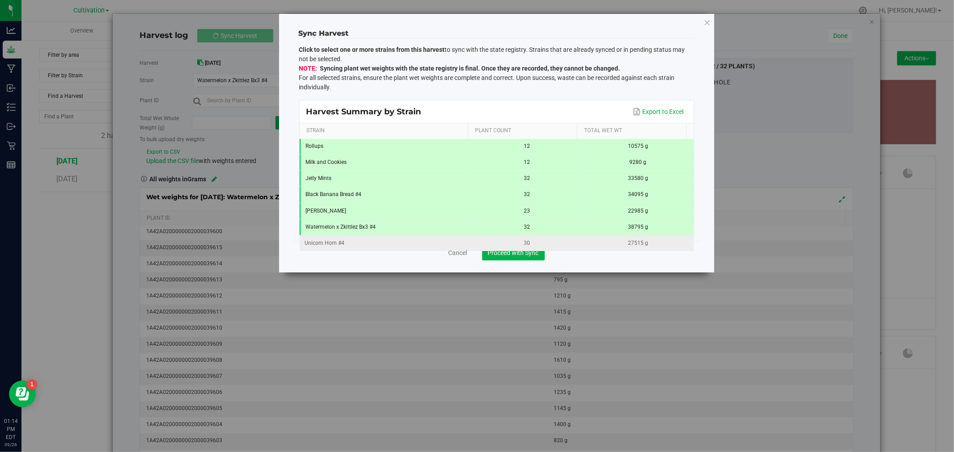
click at [537, 248] on td "30" at bounding box center [526, 244] width 111 height 16
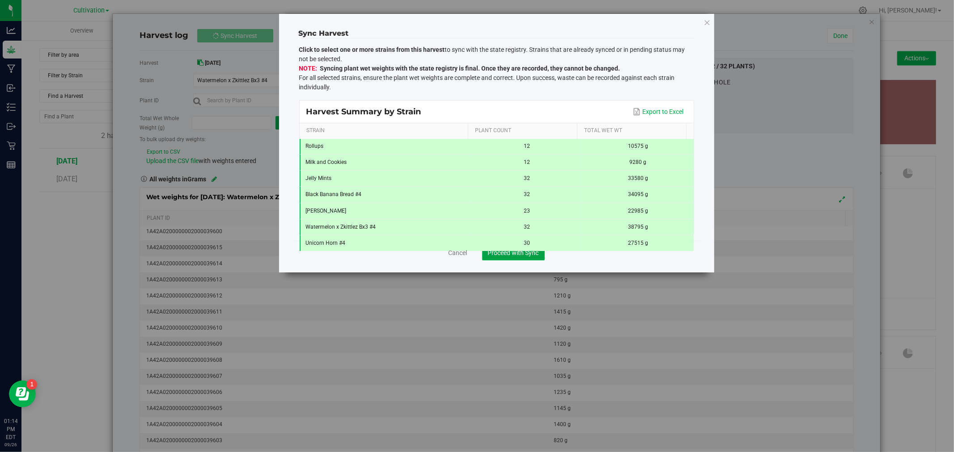
click at [541, 257] on button "Proceed with Sync" at bounding box center [513, 252] width 63 height 15
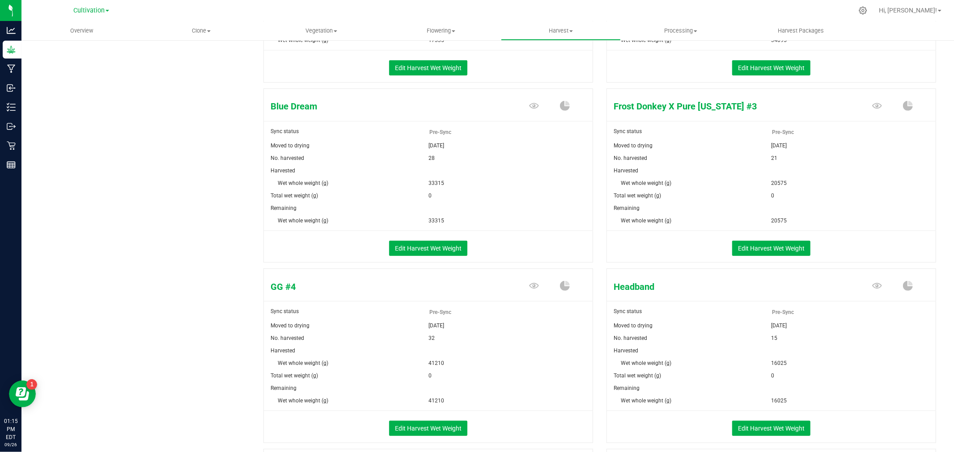
scroll to position [248, 0]
